Goal: Task Accomplishment & Management: Manage account settings

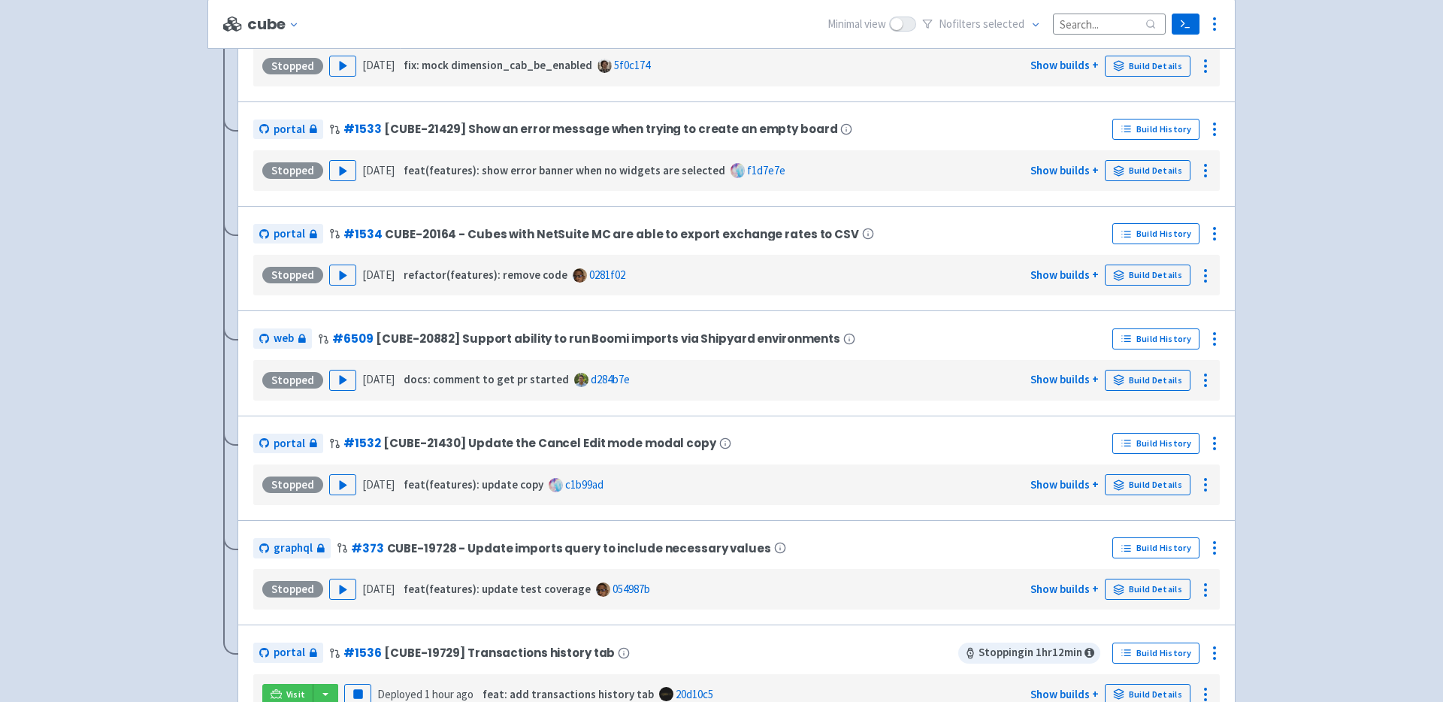
scroll to position [1130, 0]
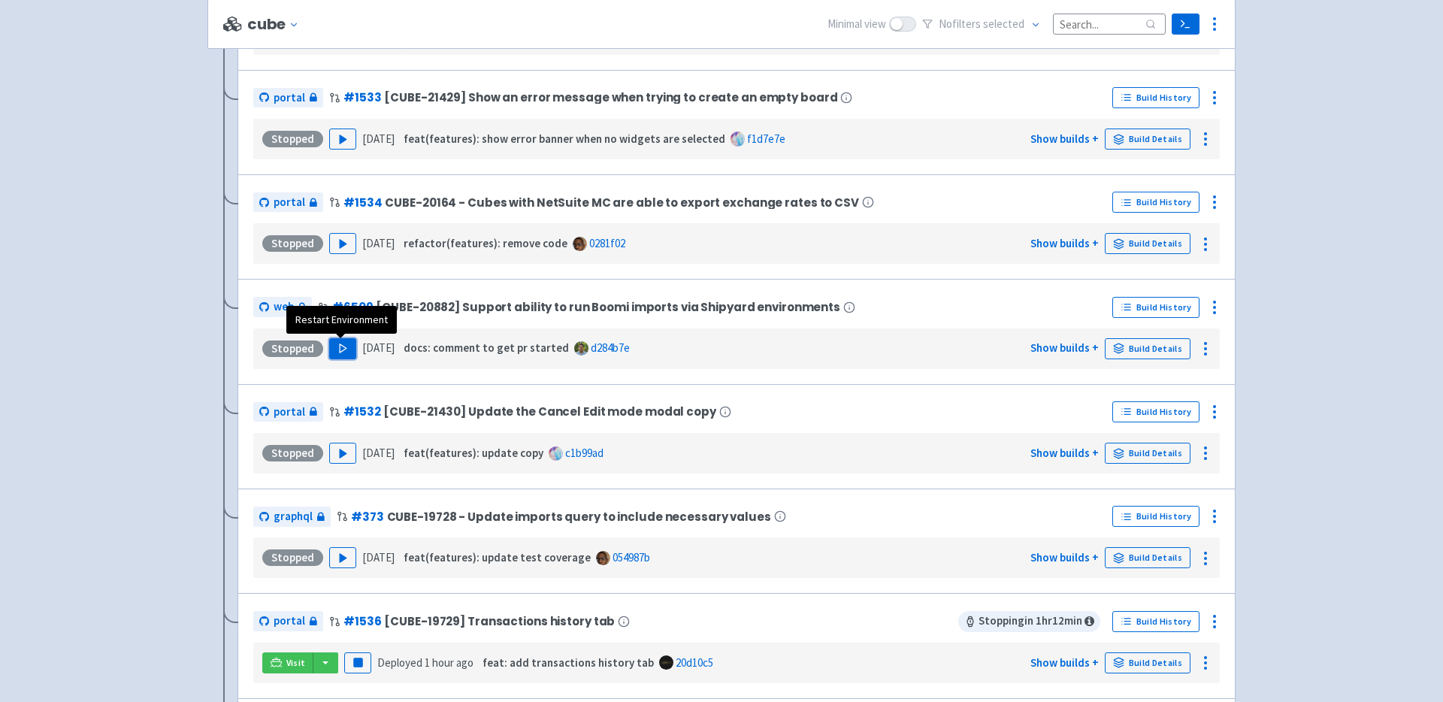
click at [348, 345] on button "Play" at bounding box center [342, 348] width 27 height 21
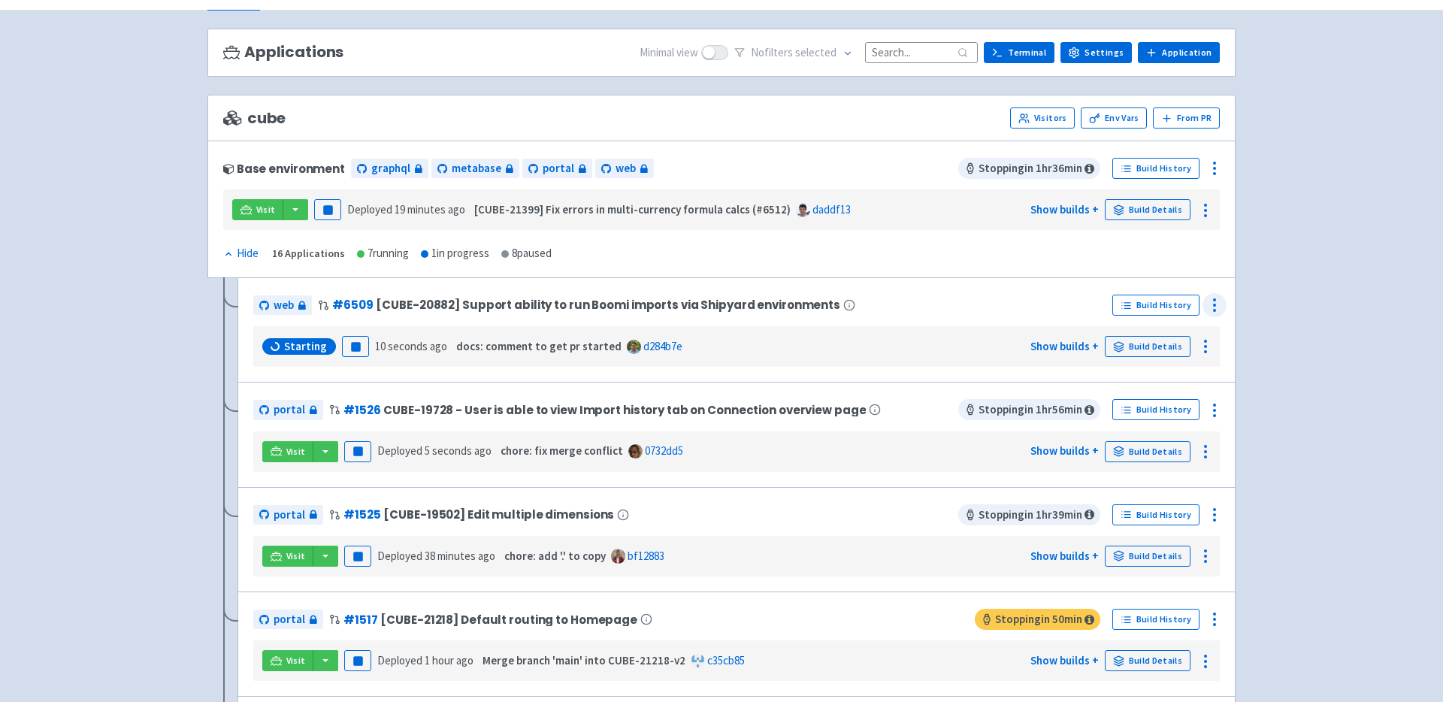
click at [1216, 304] on icon at bounding box center [1214, 305] width 18 height 18
click at [1147, 367] on span "Env Vars" at bounding box center [1157, 365] width 100 height 21
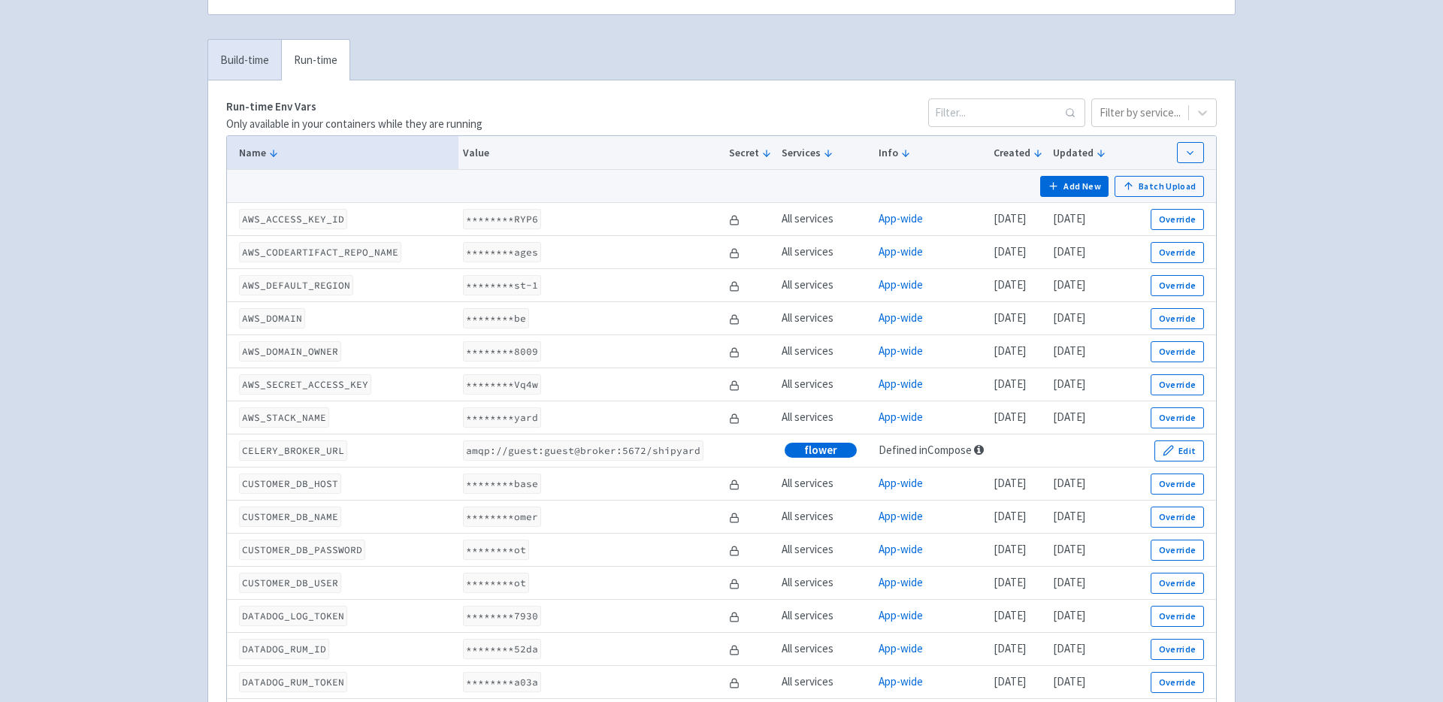
scroll to position [237, 0]
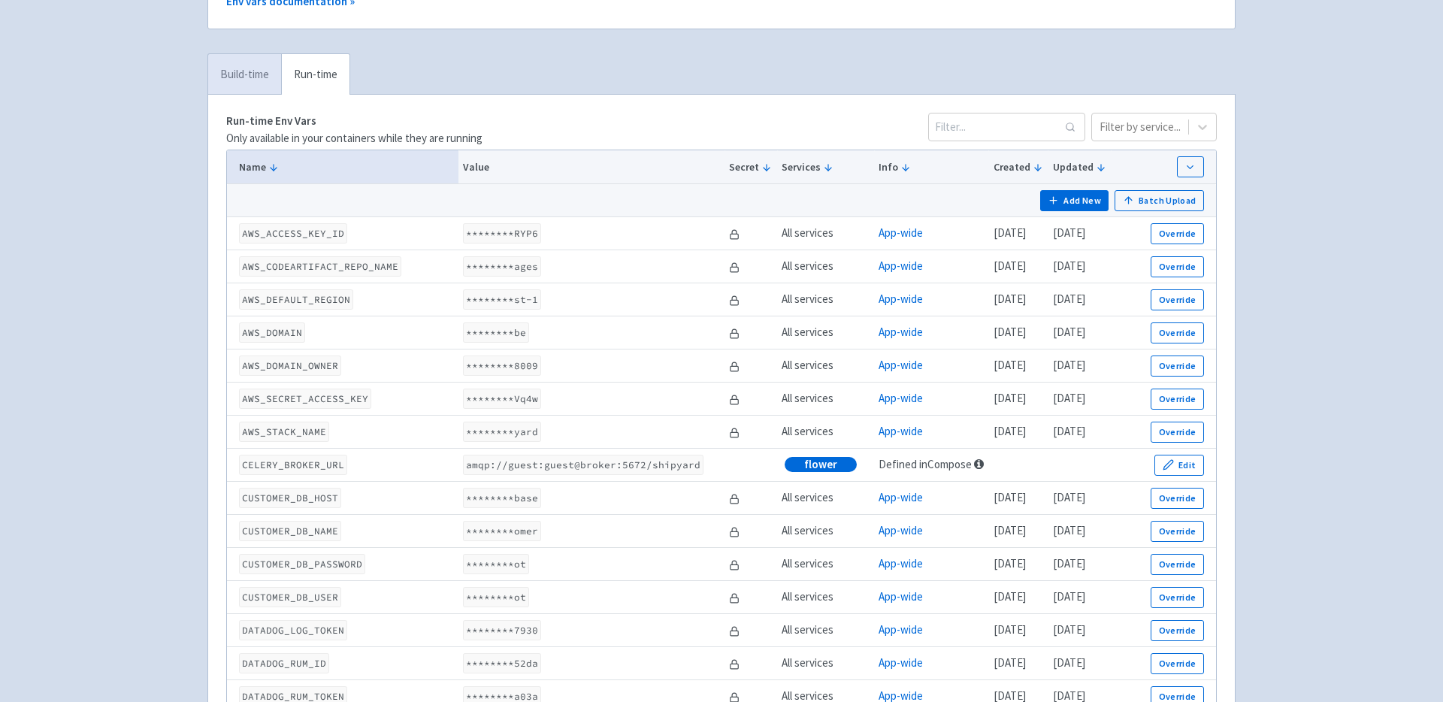
click at [241, 62] on link "Build-time" at bounding box center [244, 74] width 73 height 41
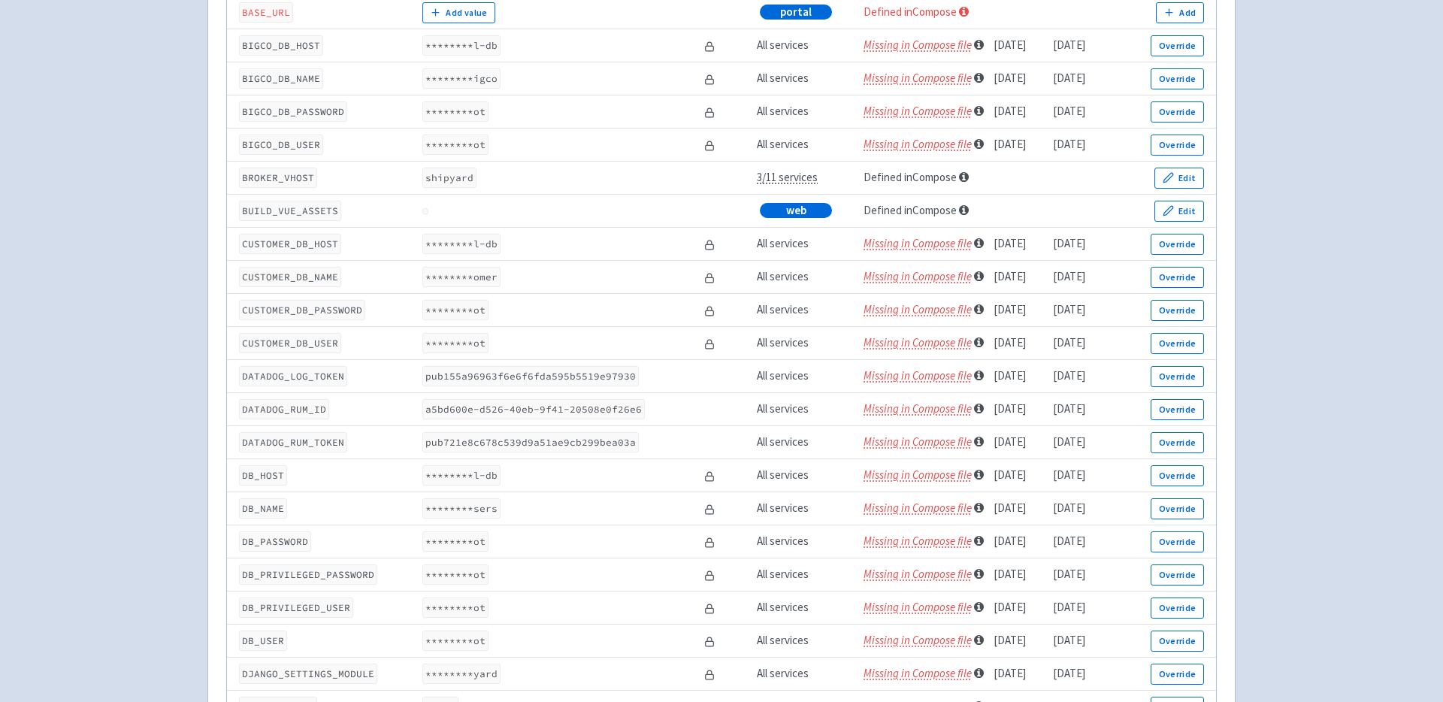
scroll to position [0, 0]
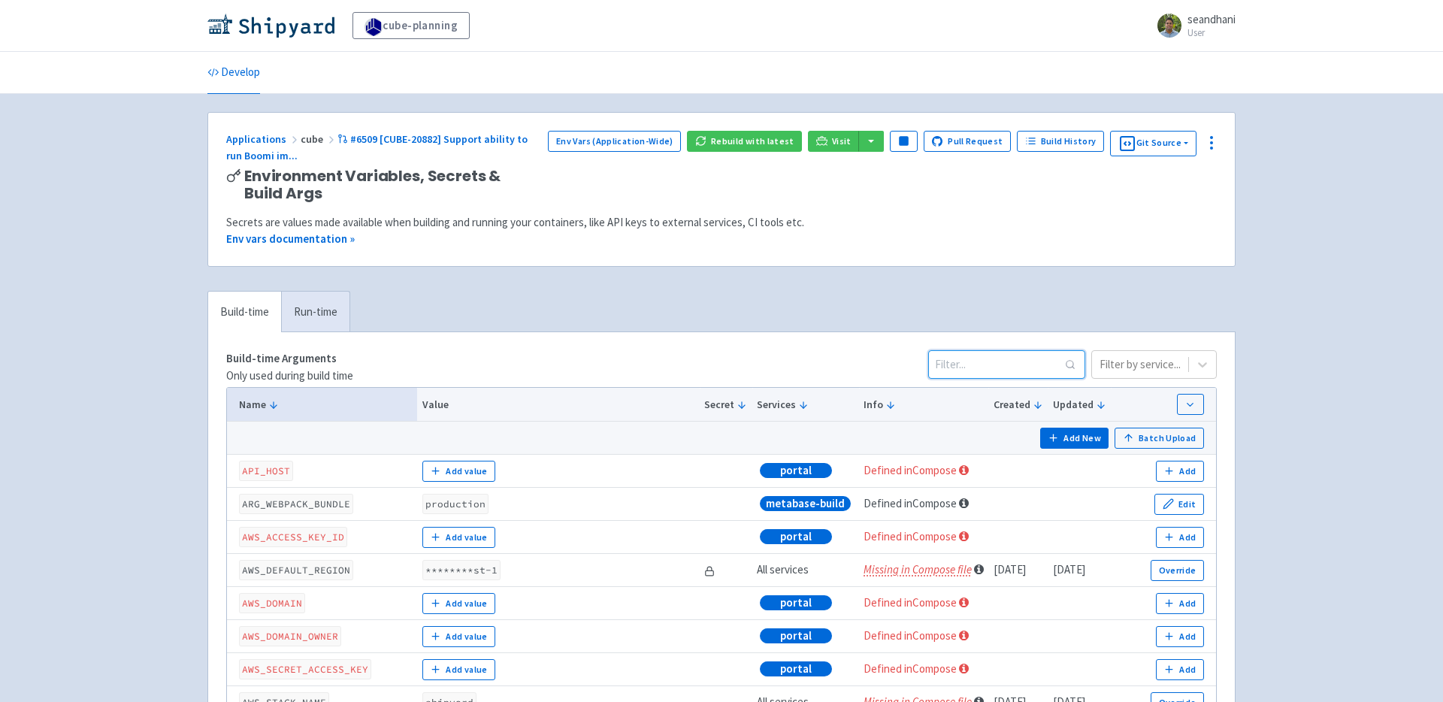
click at [1026, 363] on input at bounding box center [1006, 364] width 157 height 29
type input "B"
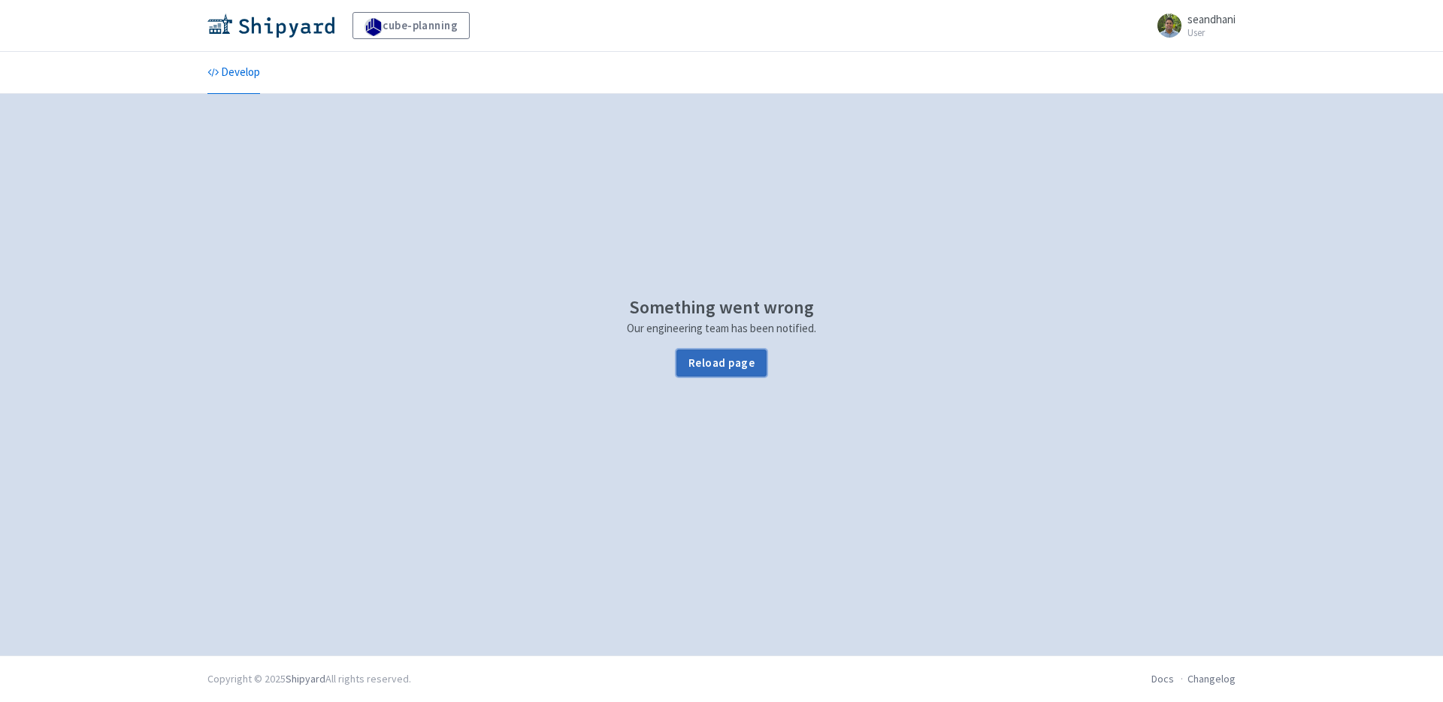
click at [715, 359] on button "Reload page" at bounding box center [721, 362] width 90 height 27
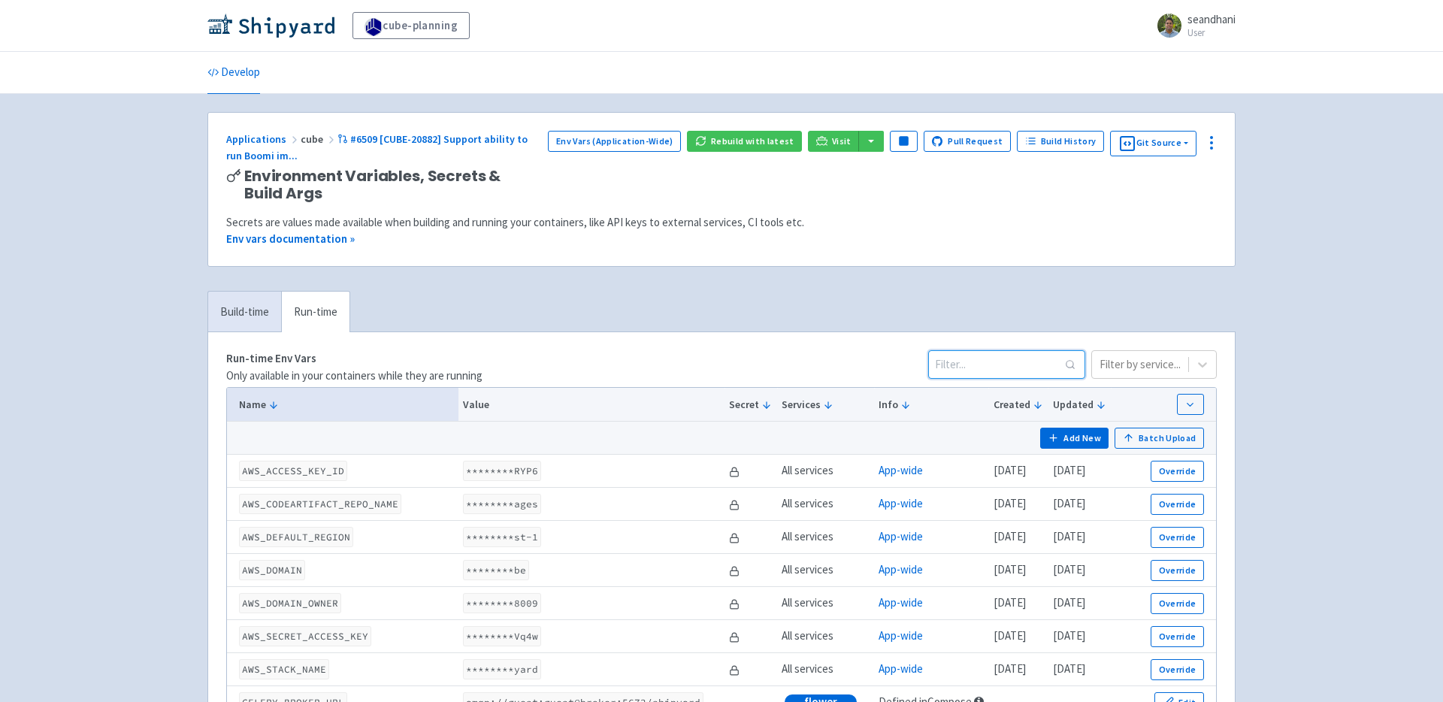
click at [1004, 370] on input at bounding box center [1006, 364] width 157 height 29
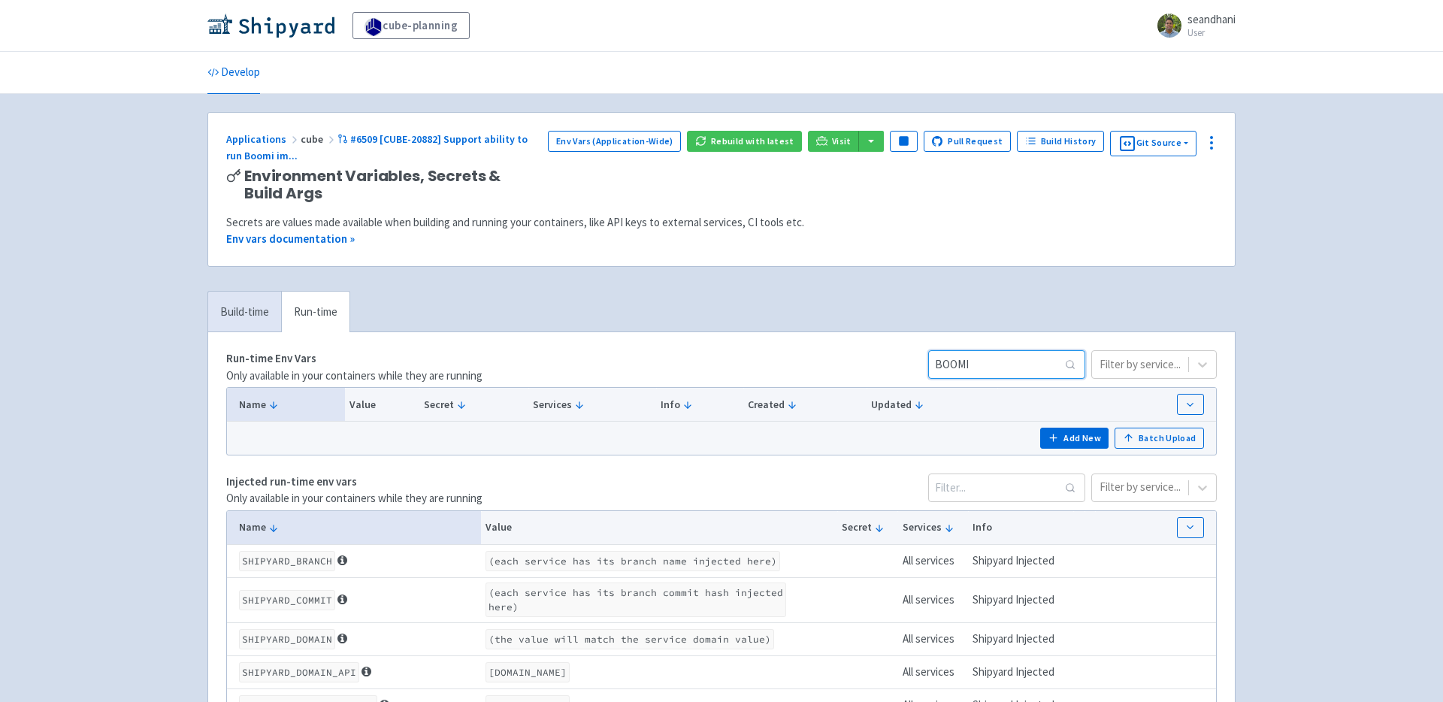
type input "BOOMI"
click at [226, 319] on link "Build-time" at bounding box center [244, 312] width 73 height 41
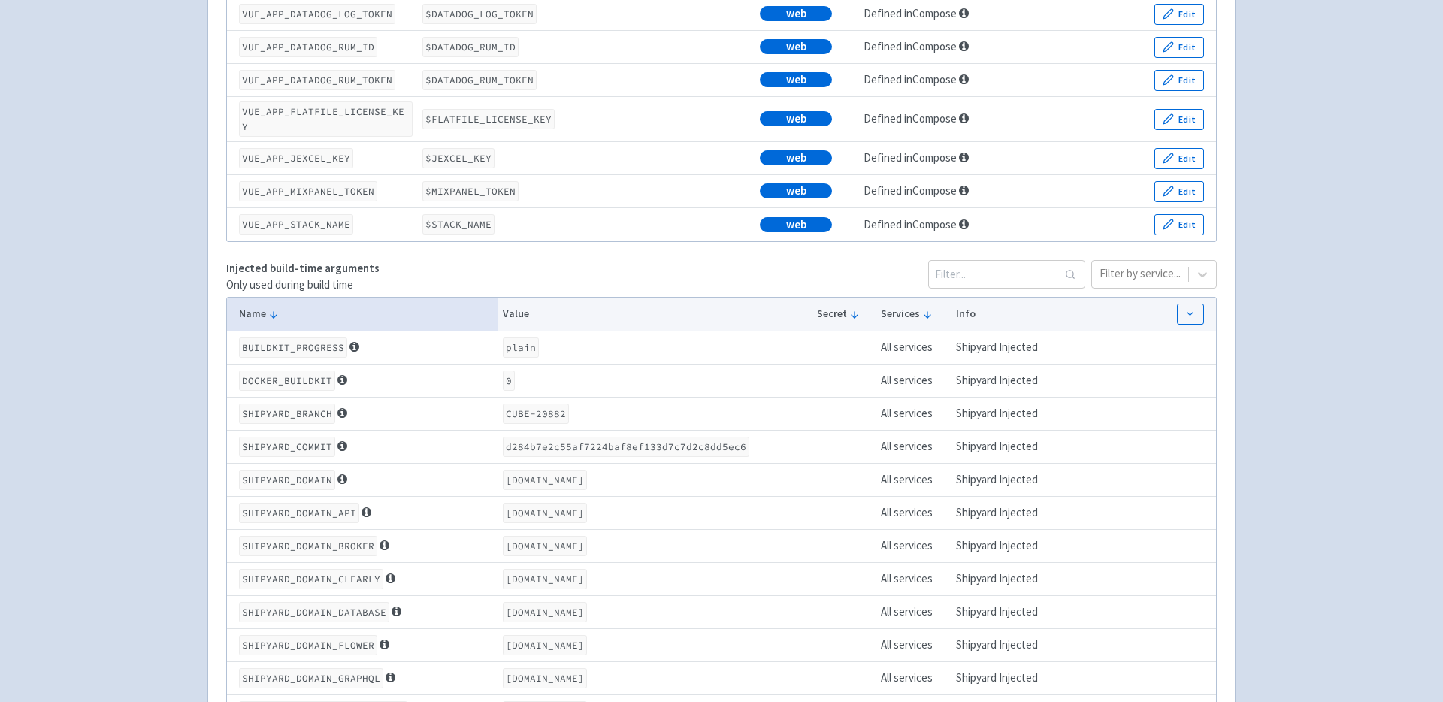
scroll to position [2620, 0]
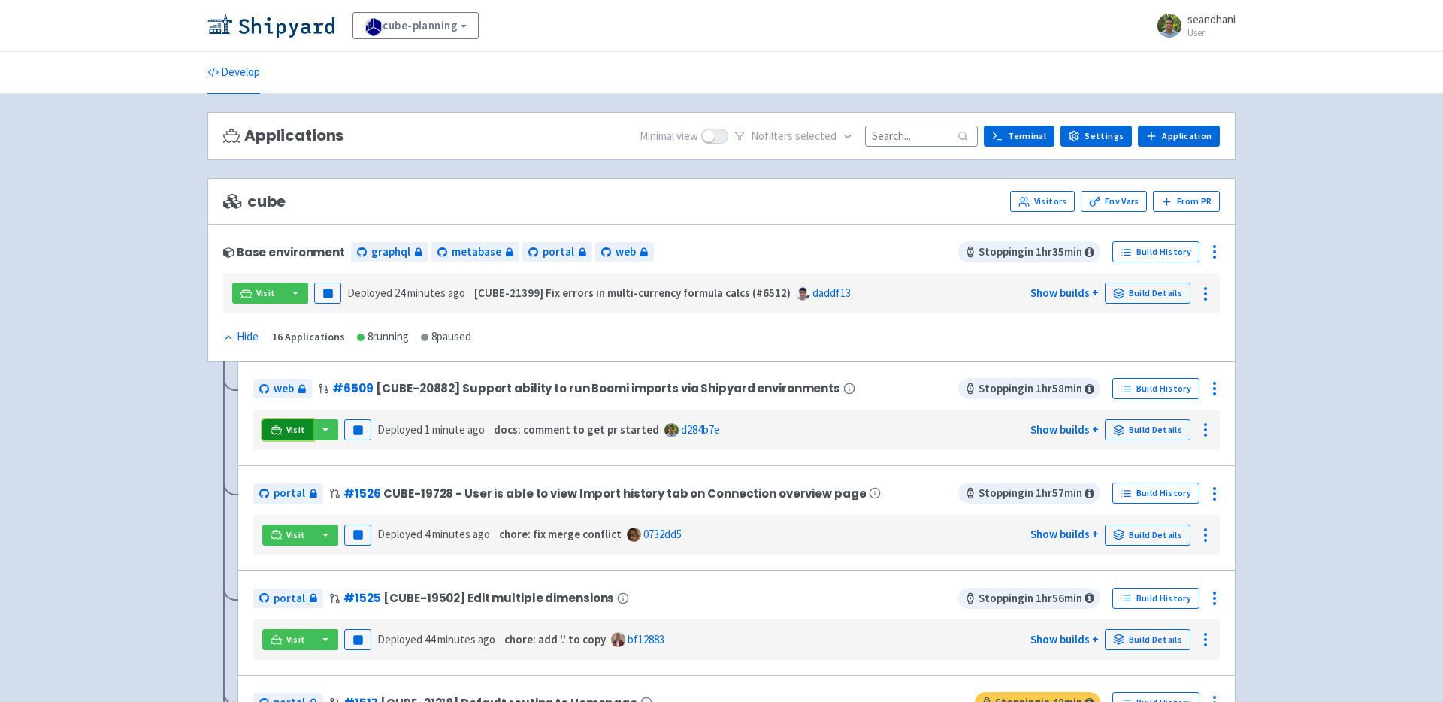
click at [283, 429] on link "Visit" at bounding box center [287, 429] width 51 height 21
